Goal: Check status: Check status

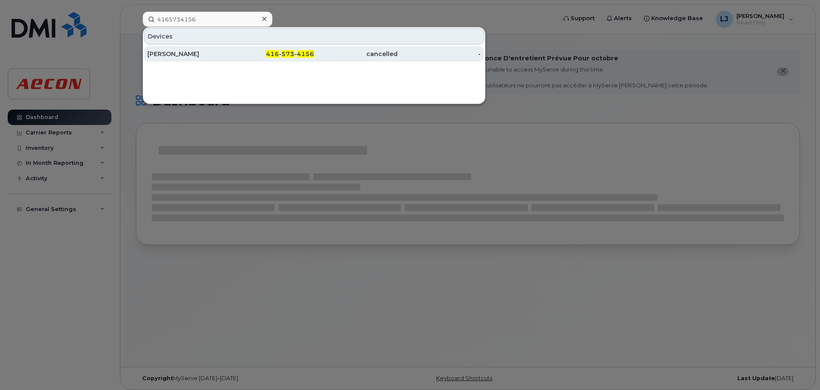
type input "4165734156"
click at [218, 55] on div "[PERSON_NAME]" at bounding box center [189, 54] width 84 height 9
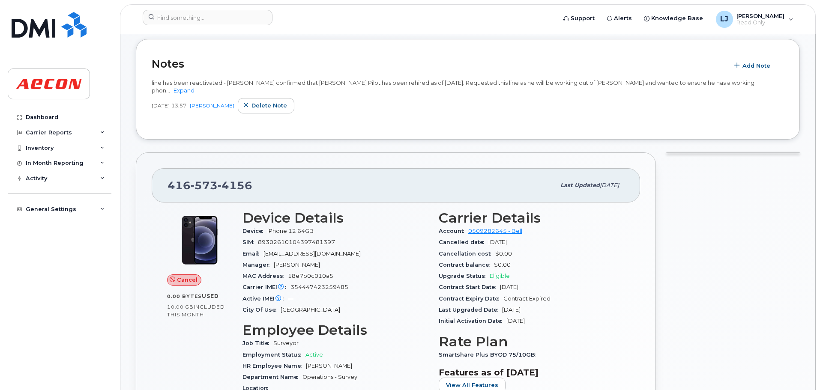
scroll to position [214, 0]
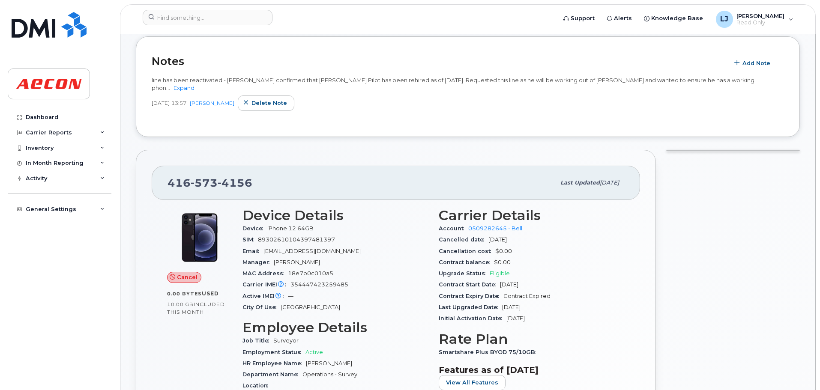
drag, startPoint x: 368, startPoint y: 356, endPoint x: 196, endPoint y: 377, distance: 173.9
click at [305, 359] on div "HR Employee Name Jean-Francois Pilotte" at bounding box center [335, 363] width 186 height 11
click at [194, 84] on link "Expand" at bounding box center [183, 87] width 21 height 7
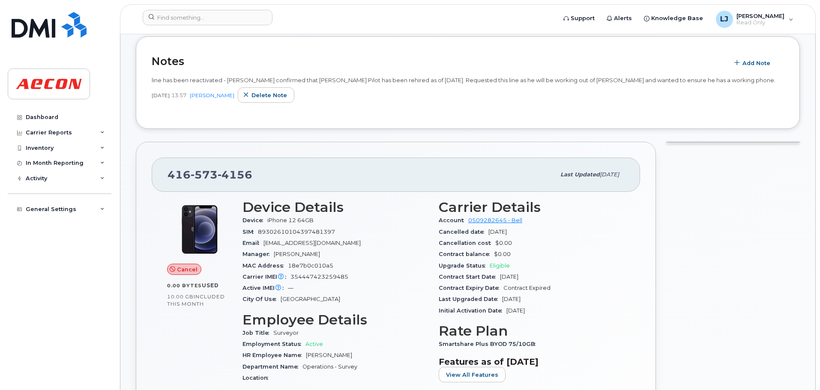
drag, startPoint x: 147, startPoint y: 29, endPoint x: 152, endPoint y: 31, distance: 4.6
click at [147, 29] on header "Support Alerts Knowledge Base LJ Lendle Jo Tabuan Read Only English Français Ad…" at bounding box center [468, 19] width 696 height 30
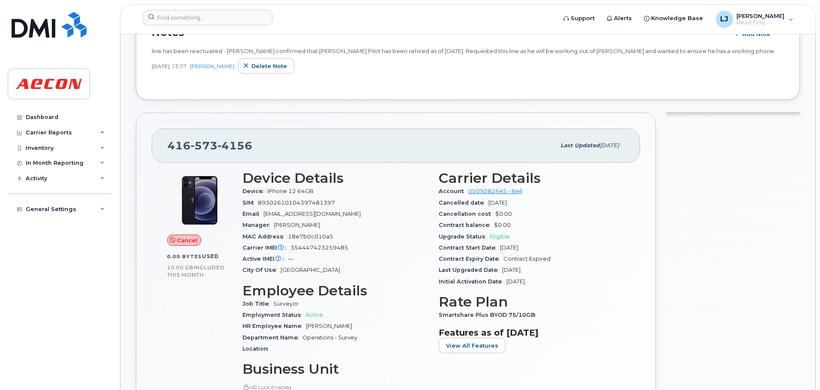
scroll to position [257, 0]
